Goal: Task Accomplishment & Management: Use online tool/utility

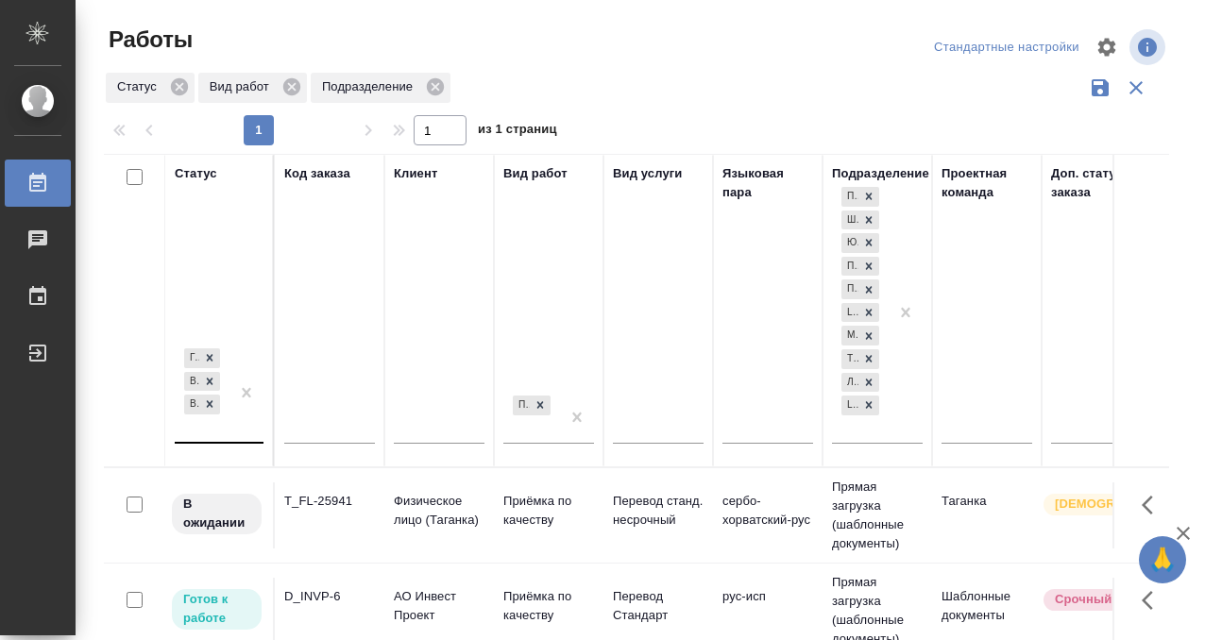
click at [241, 439] on div "Готов к работе В работе В ожидании" at bounding box center [219, 401] width 89 height 112
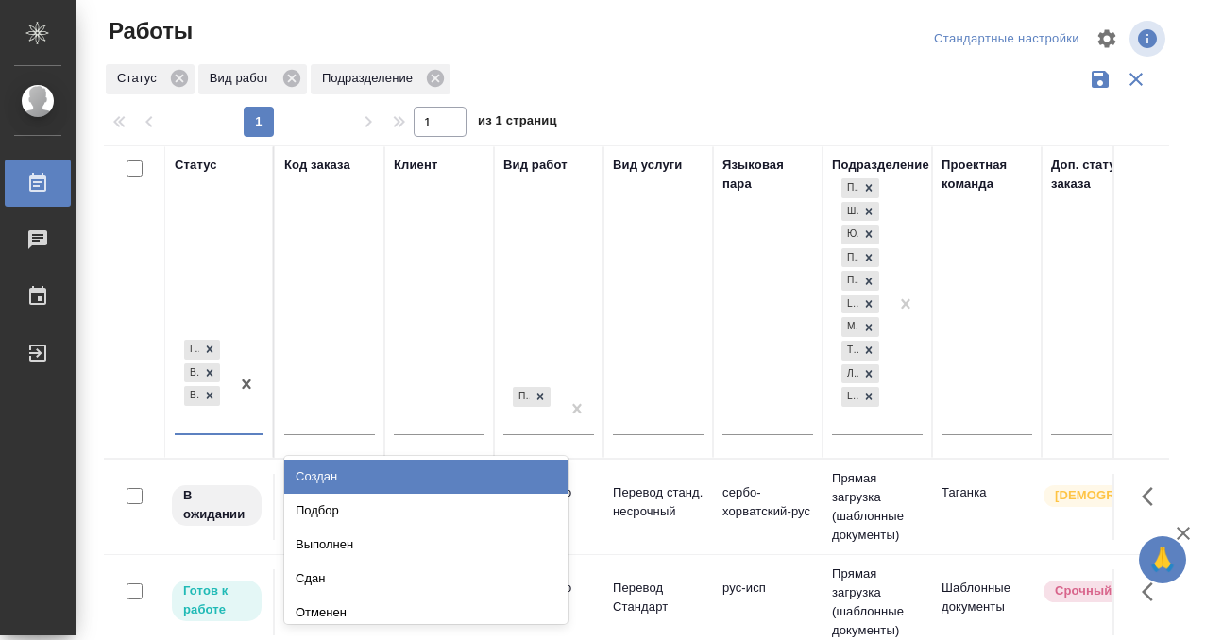
scroll to position [9, 0]
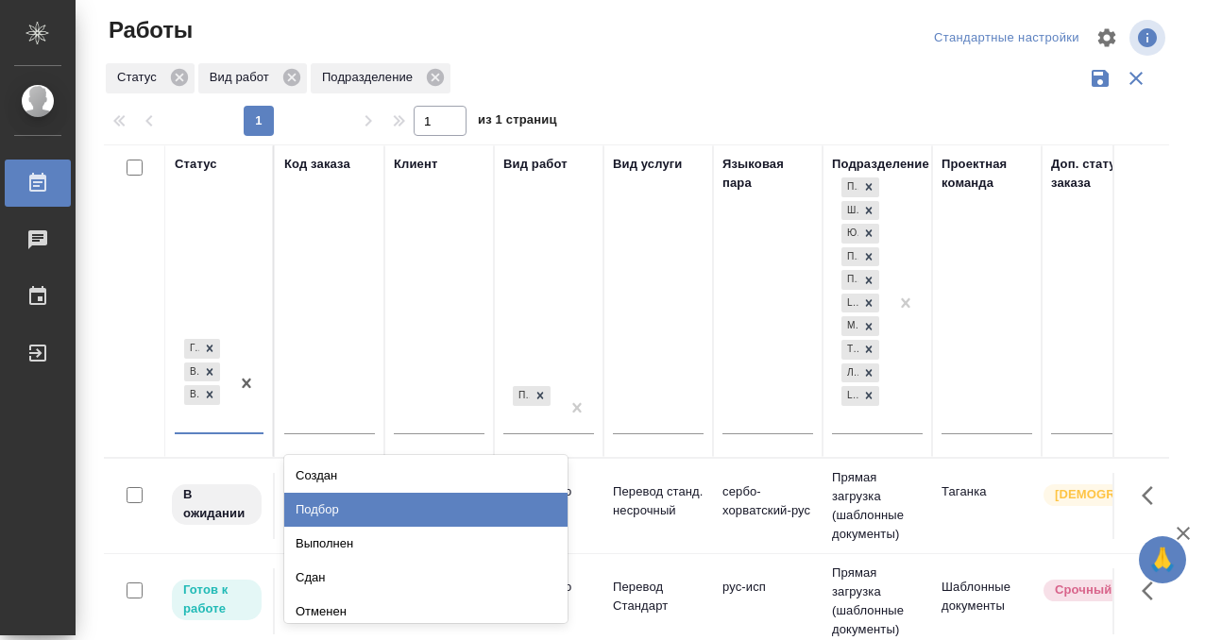
click at [347, 513] on div "Подбор" at bounding box center [425, 510] width 283 height 34
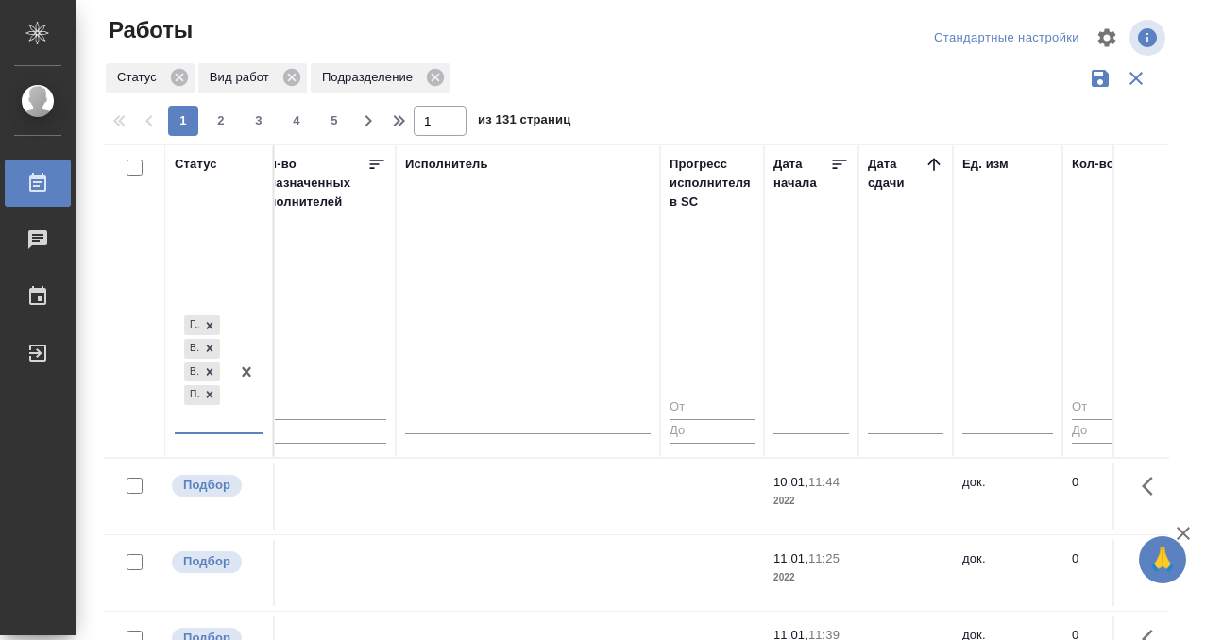
scroll to position [0, 1133]
click at [930, 162] on icon at bounding box center [934, 164] width 12 height 12
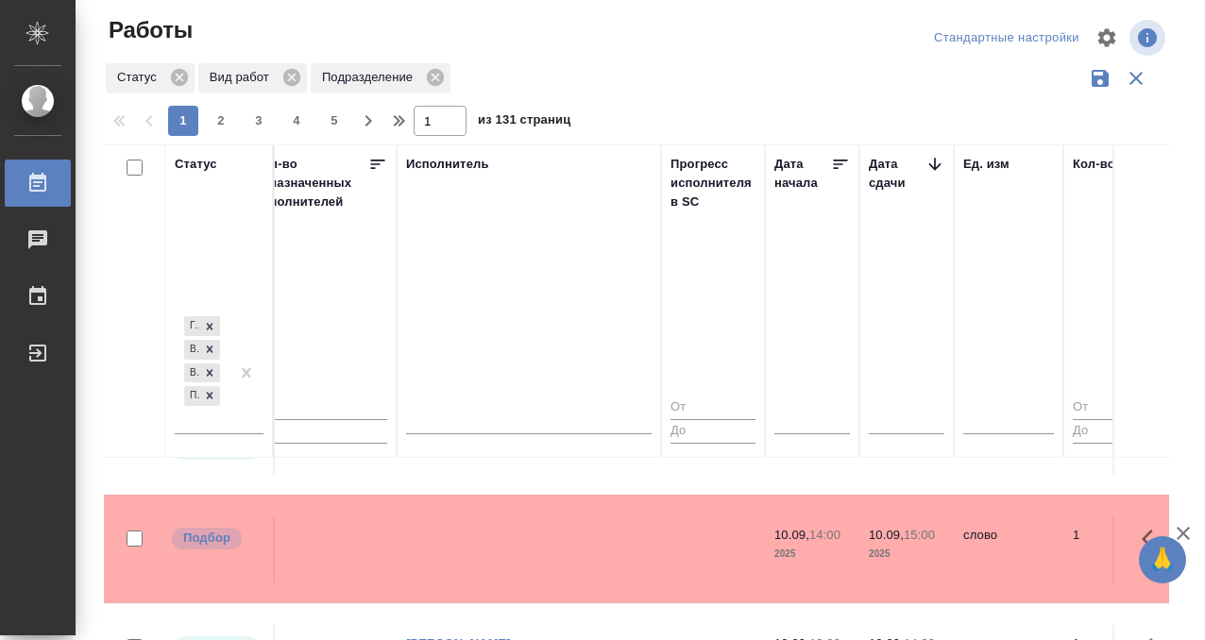
scroll to position [857, 1133]
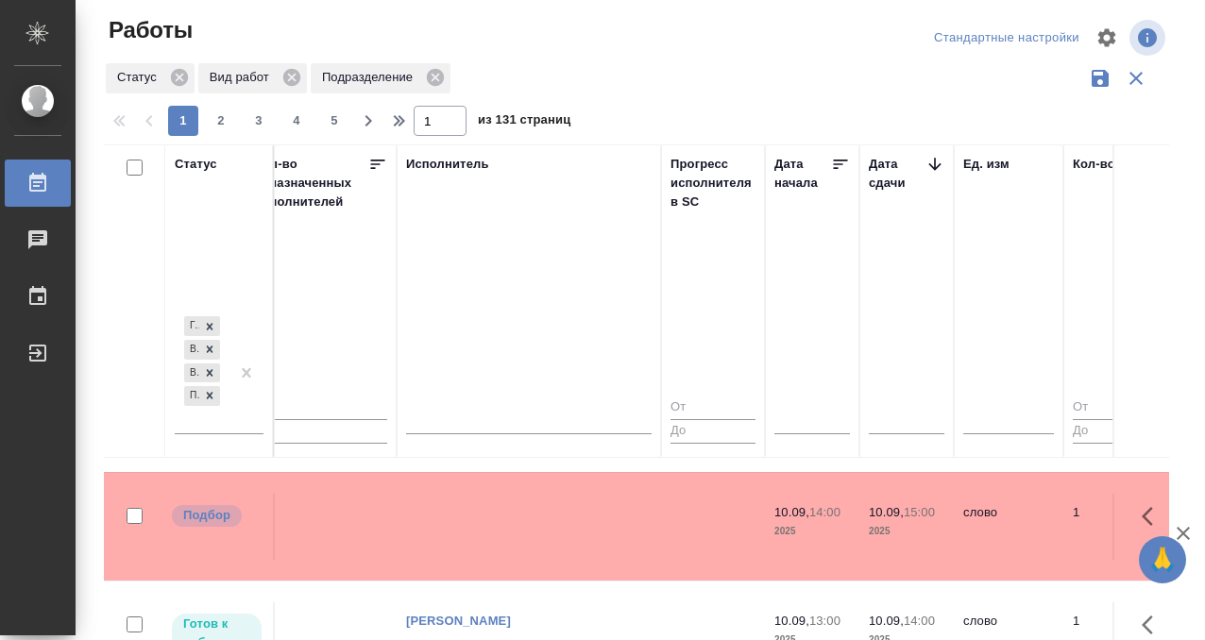
click at [518, 522] on td at bounding box center [529, 527] width 264 height 66
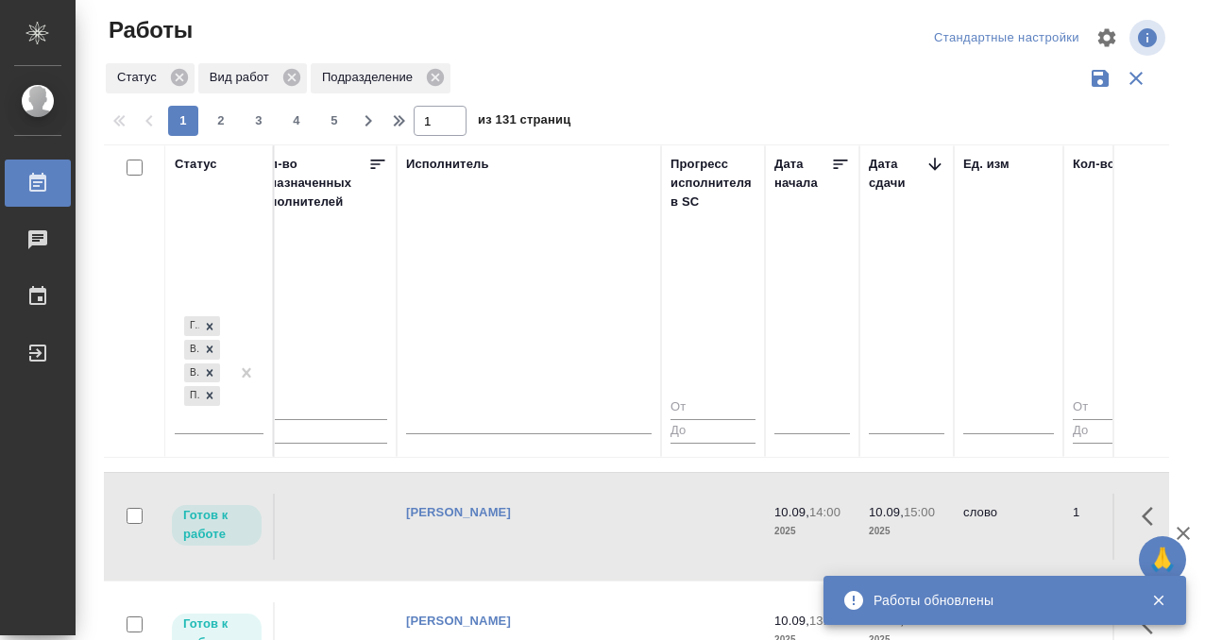
scroll to position [1110, 1133]
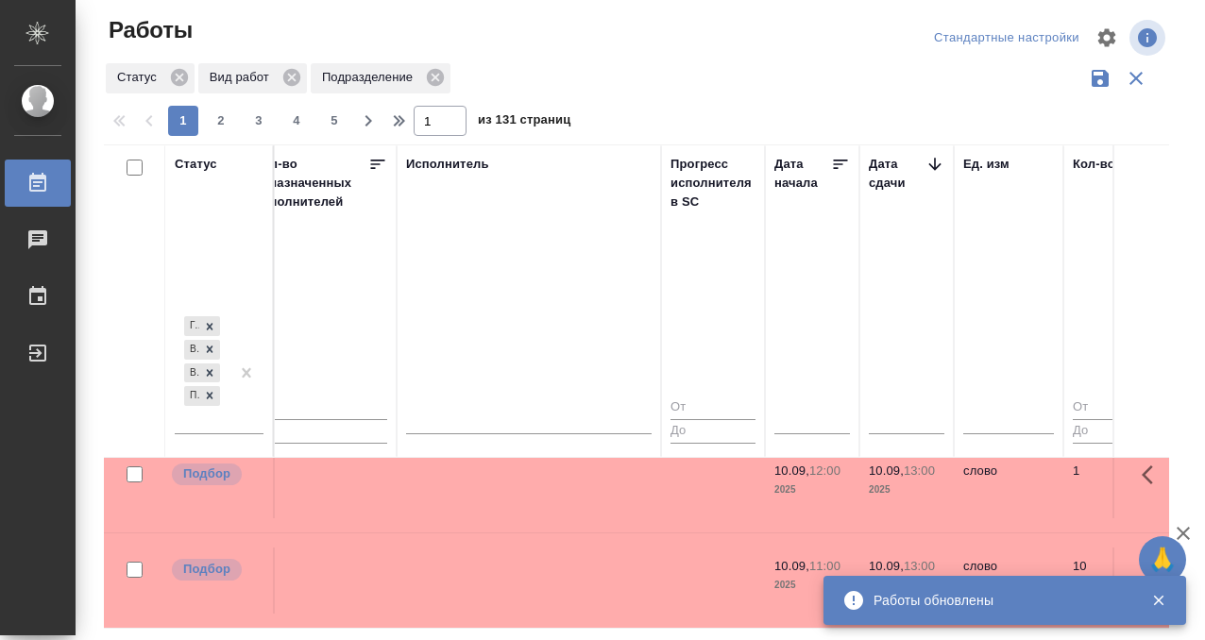
click at [544, 487] on td at bounding box center [529, 485] width 264 height 66
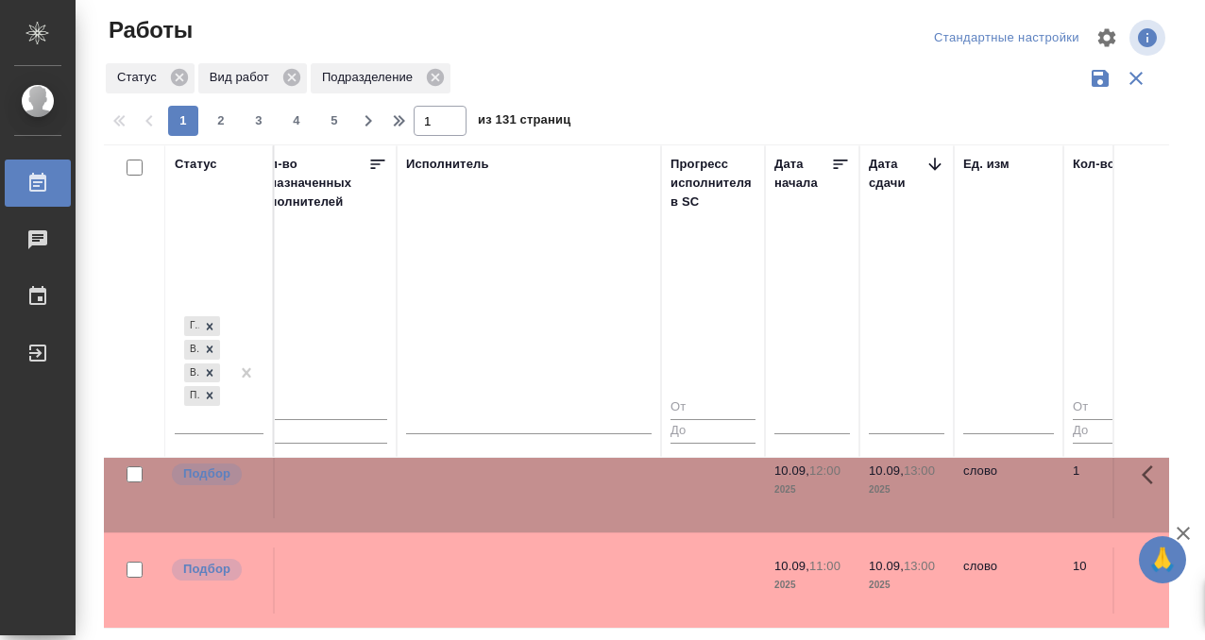
click at [544, 487] on td at bounding box center [529, 485] width 264 height 66
click at [516, 570] on td at bounding box center [529, 581] width 264 height 66
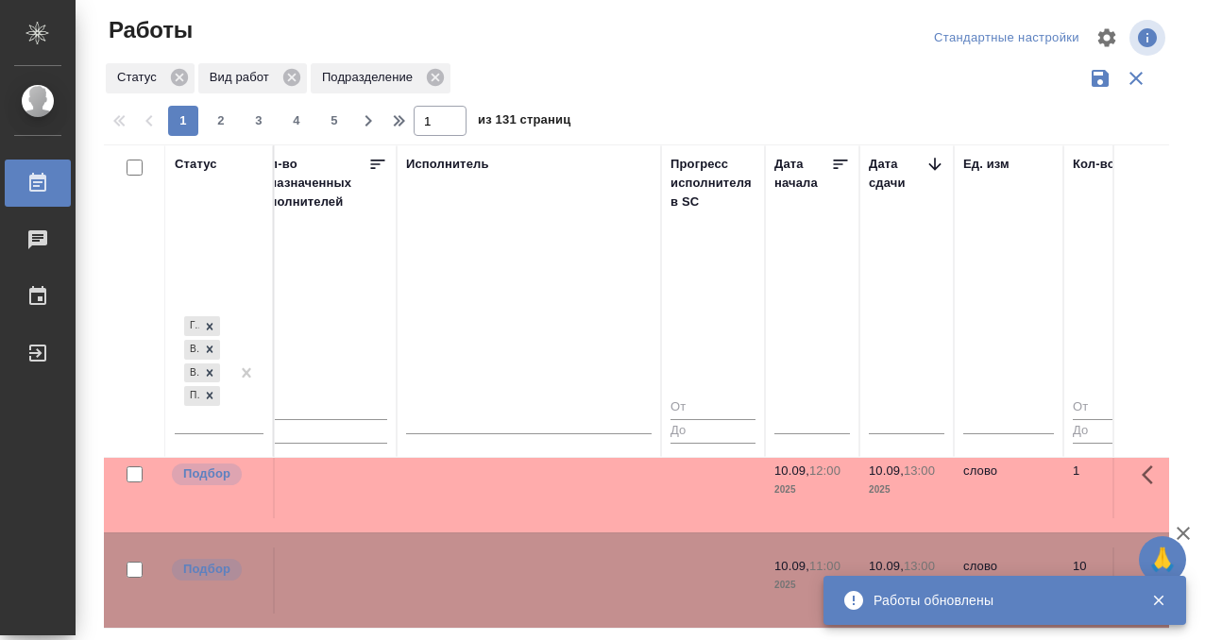
click at [516, 570] on td at bounding box center [529, 581] width 264 height 66
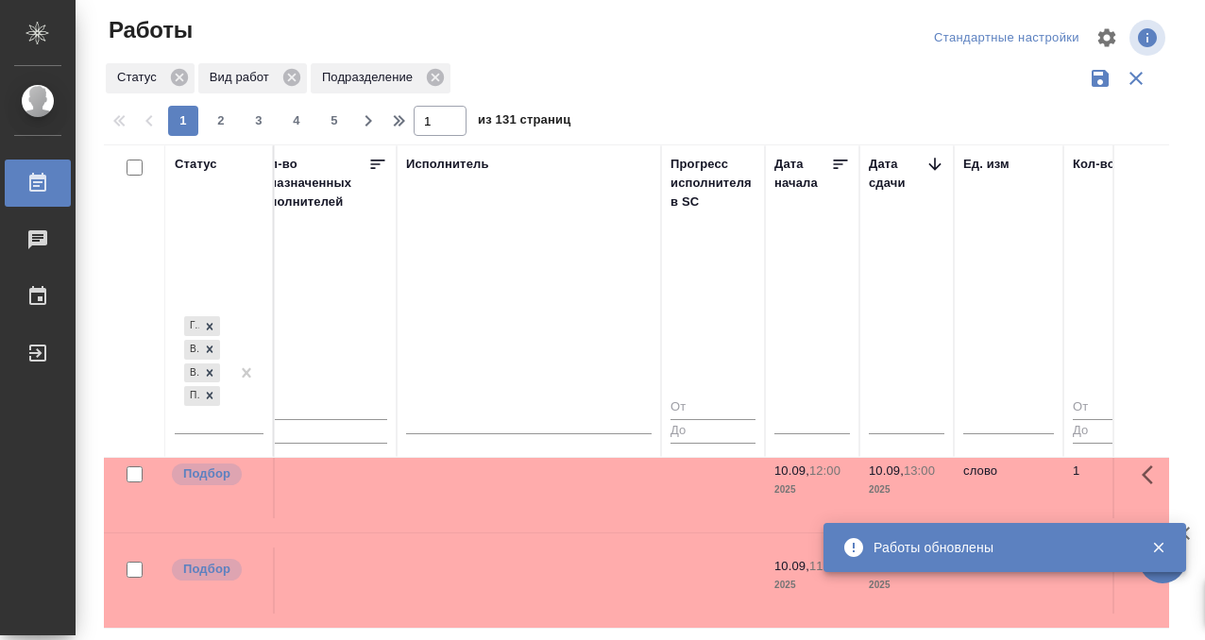
scroll to position [1390, 1133]
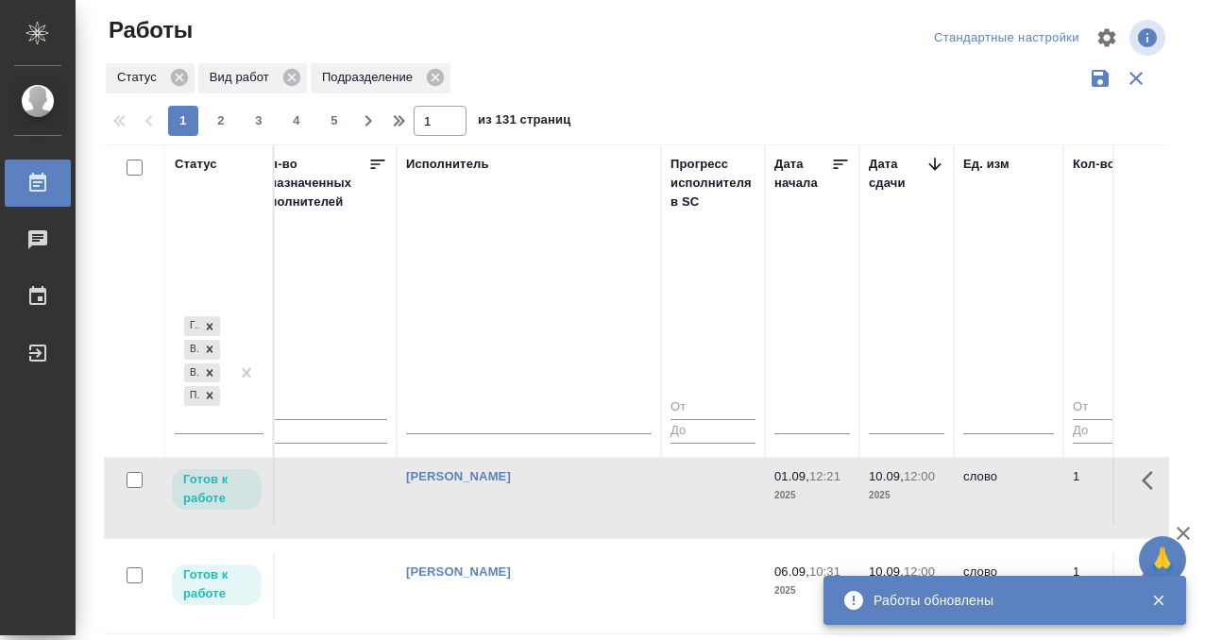
click at [555, 485] on div "Кобзева Елизавета" at bounding box center [529, 476] width 246 height 19
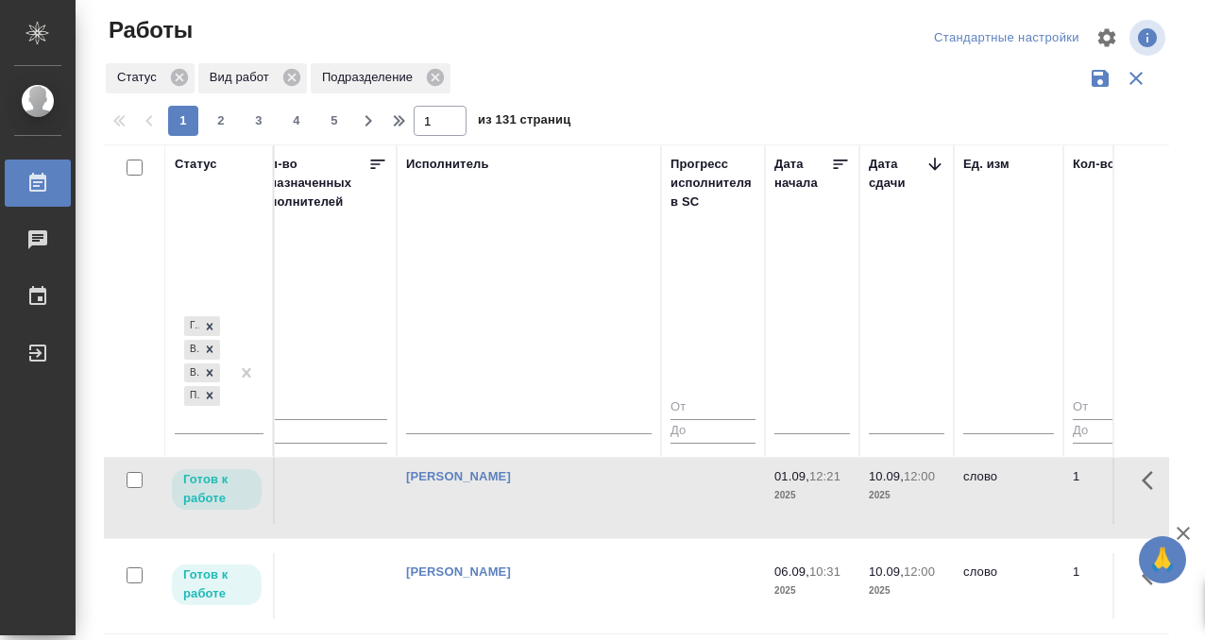
scroll to position [1296, 1133]
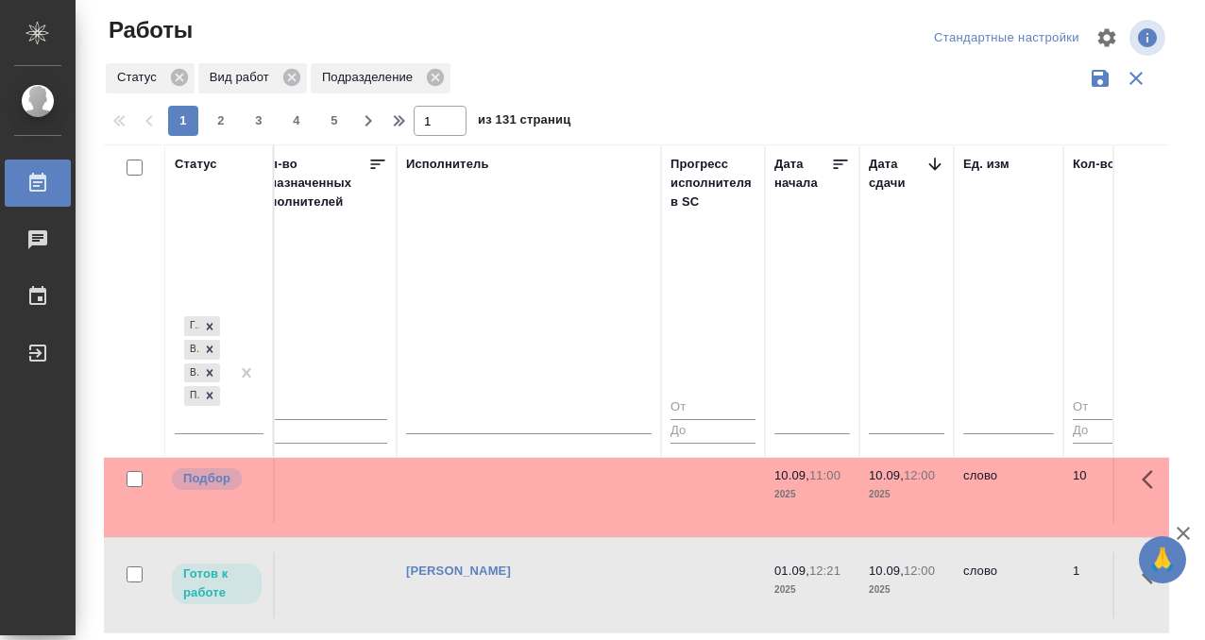
click at [550, 491] on td at bounding box center [529, 490] width 264 height 66
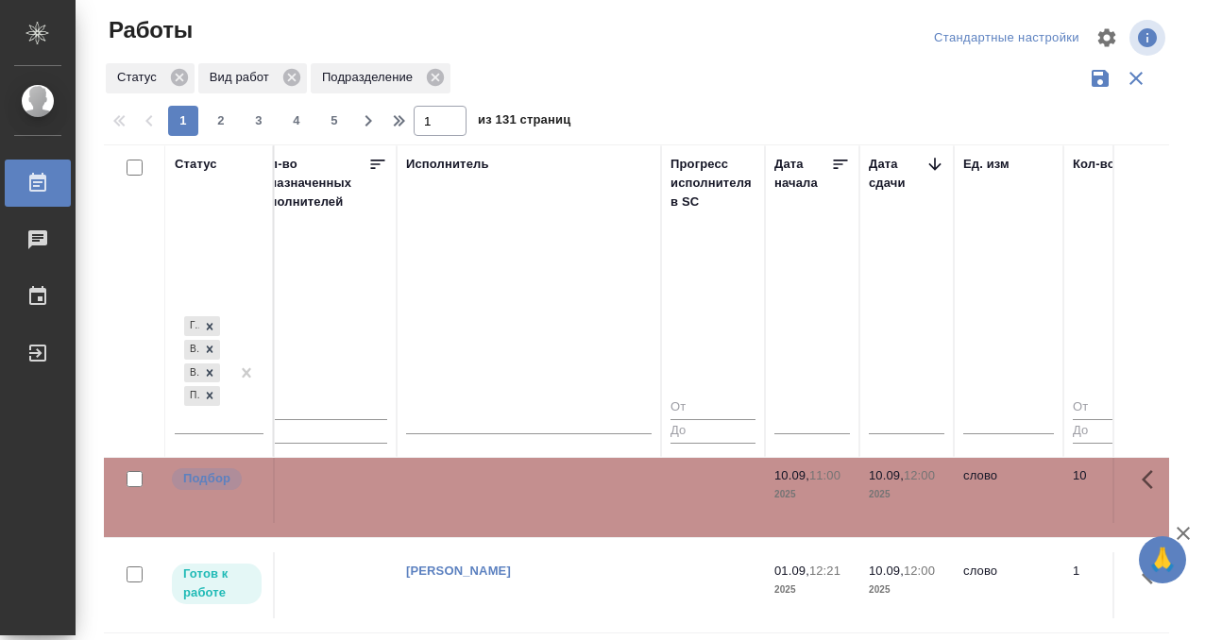
click at [550, 491] on td at bounding box center [529, 490] width 264 height 66
click at [43, 186] on icon at bounding box center [37, 183] width 23 height 23
click at [38, 179] on div "Работы" at bounding box center [14, 183] width 47 height 28
